Goal: Find specific page/section: Find specific page/section

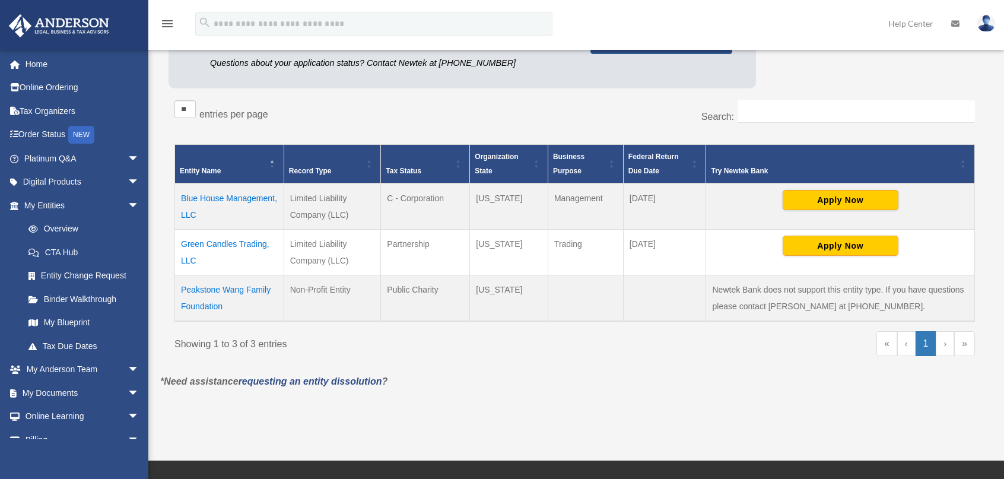
scroll to position [38, 0]
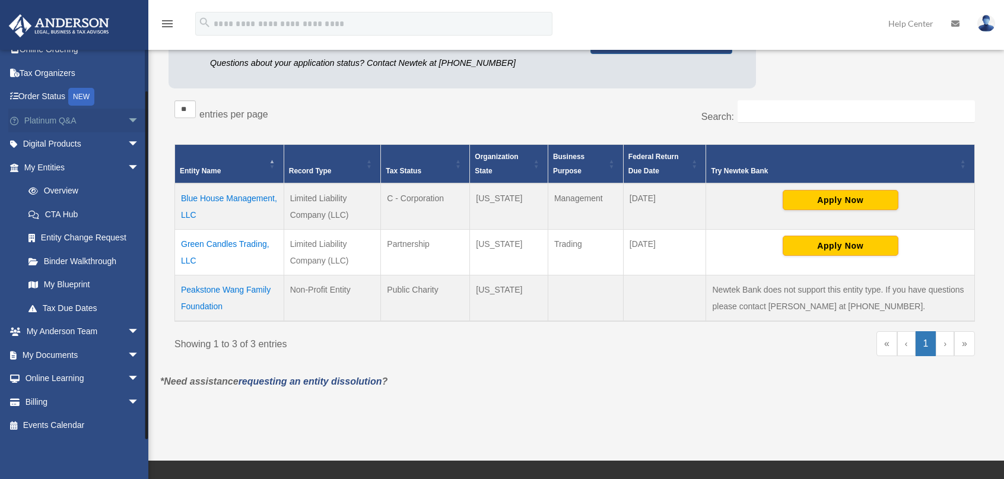
click at [50, 117] on link "Platinum Q&A arrow_drop_down" at bounding box center [82, 121] width 149 height 24
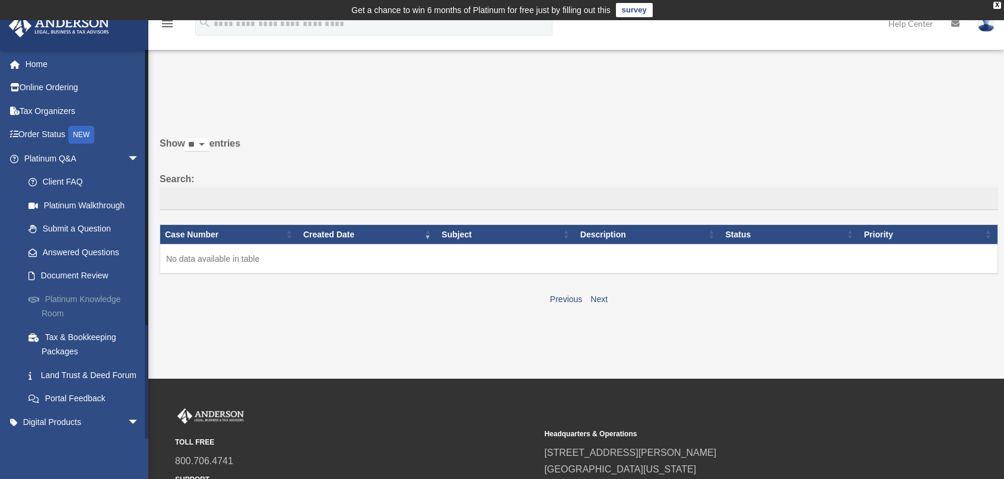
click at [75, 300] on link "Platinum Knowledge Room" at bounding box center [87, 306] width 141 height 38
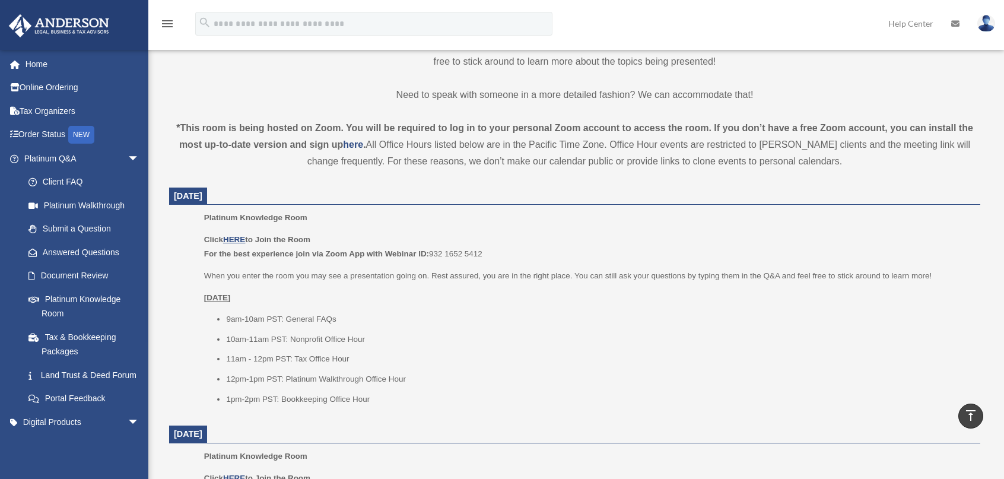
scroll to position [356, 0]
click at [231, 240] on u "HERE" at bounding box center [234, 238] width 22 height 9
